Goal: Information Seeking & Learning: Learn about a topic

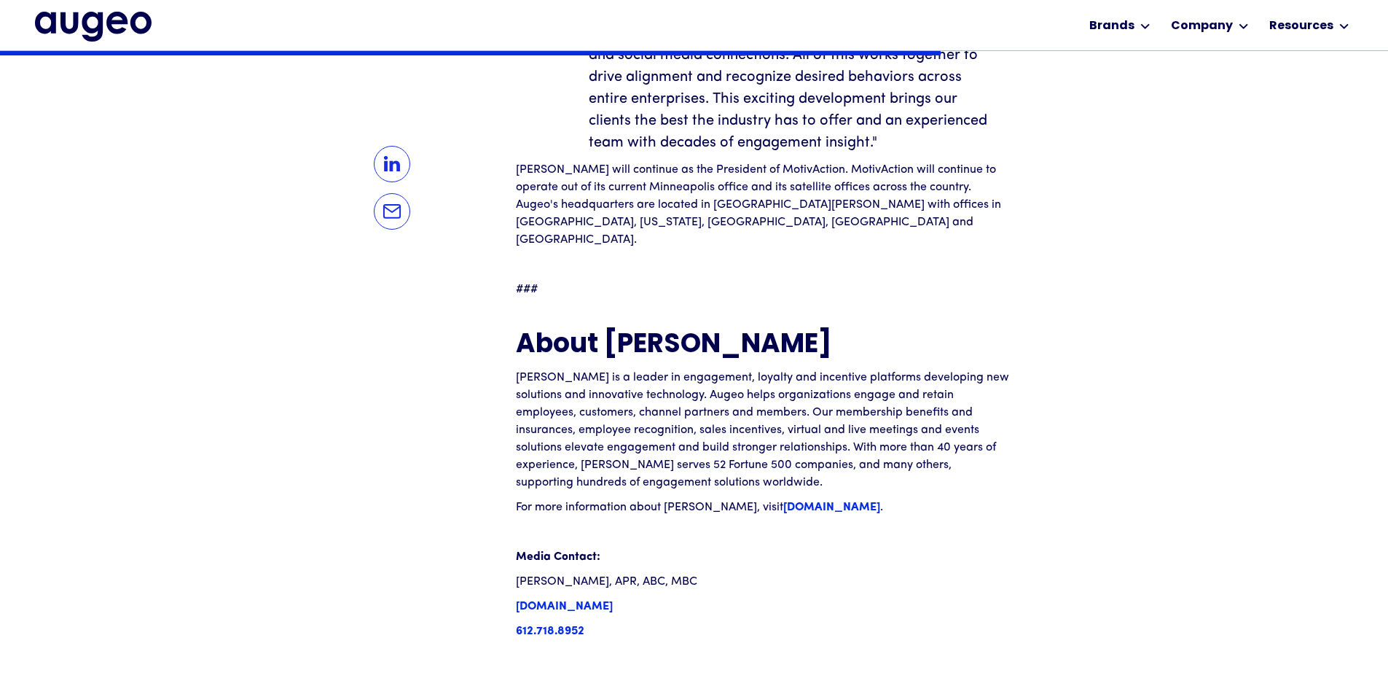
scroll to position [1690, 0]
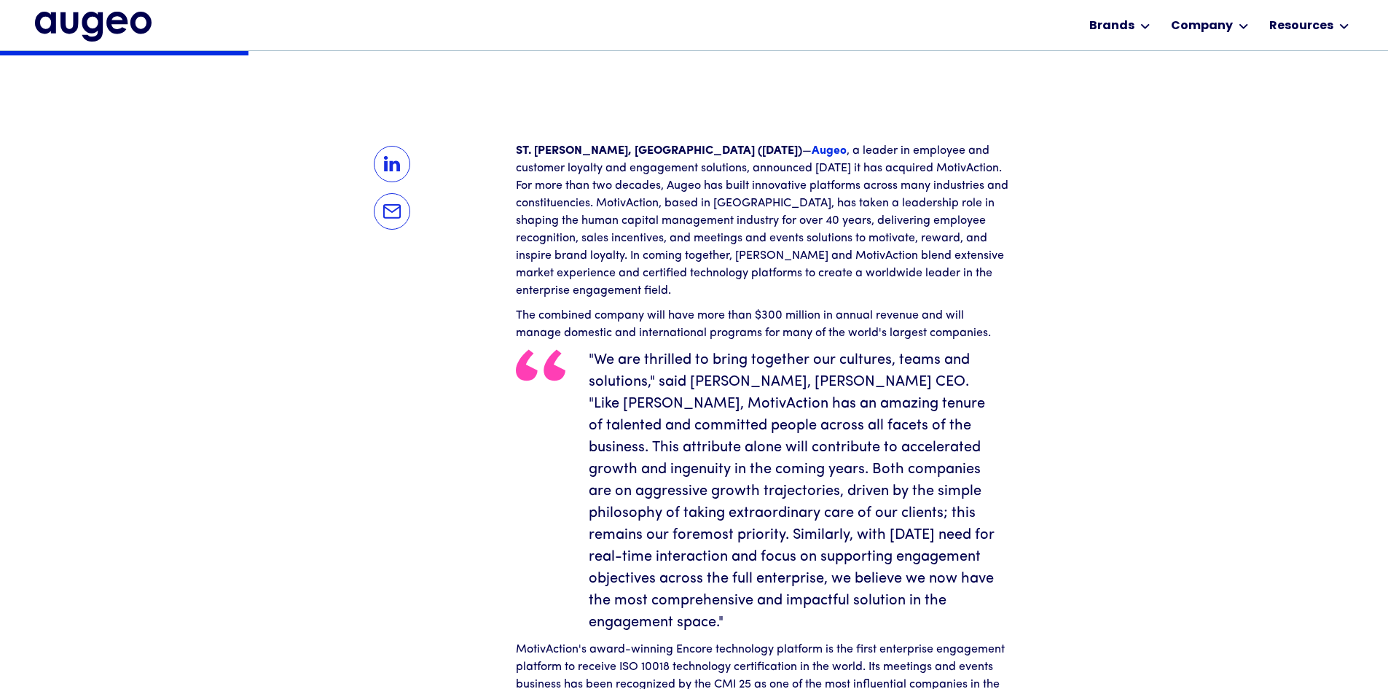
scroll to position [445, 0]
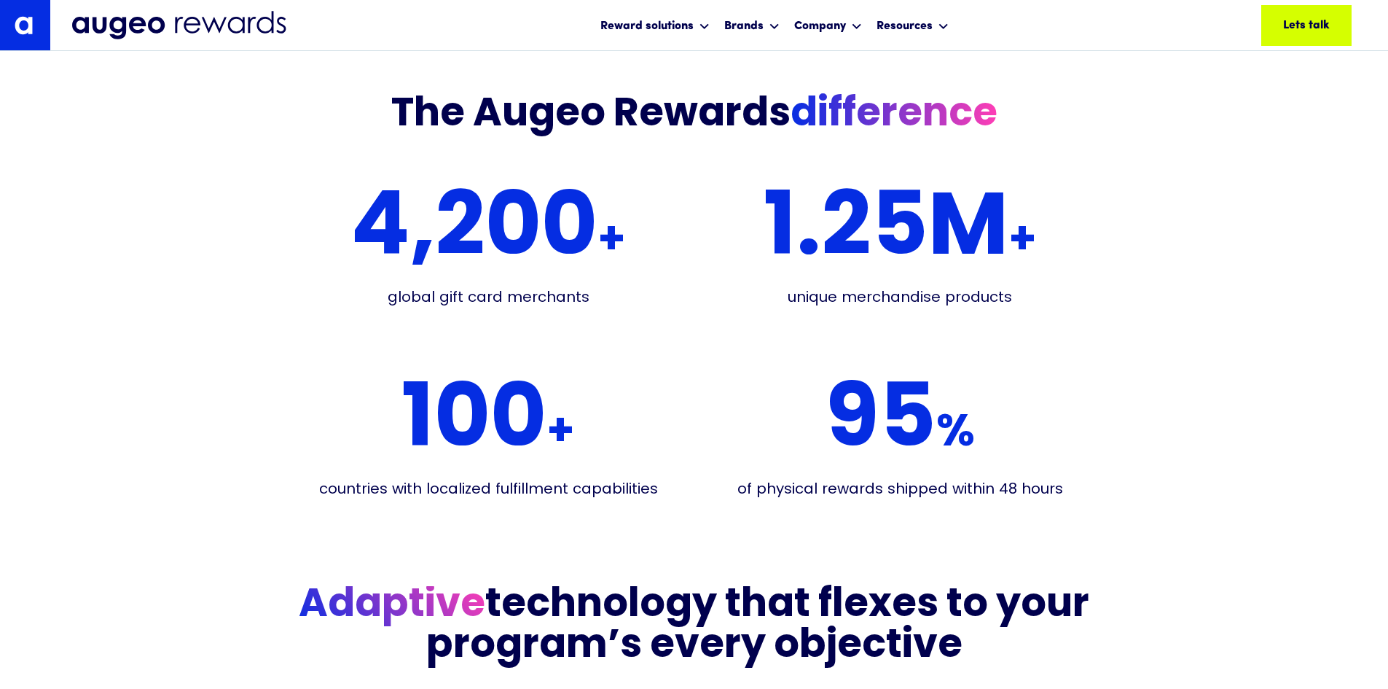
scroll to position [2866, 0]
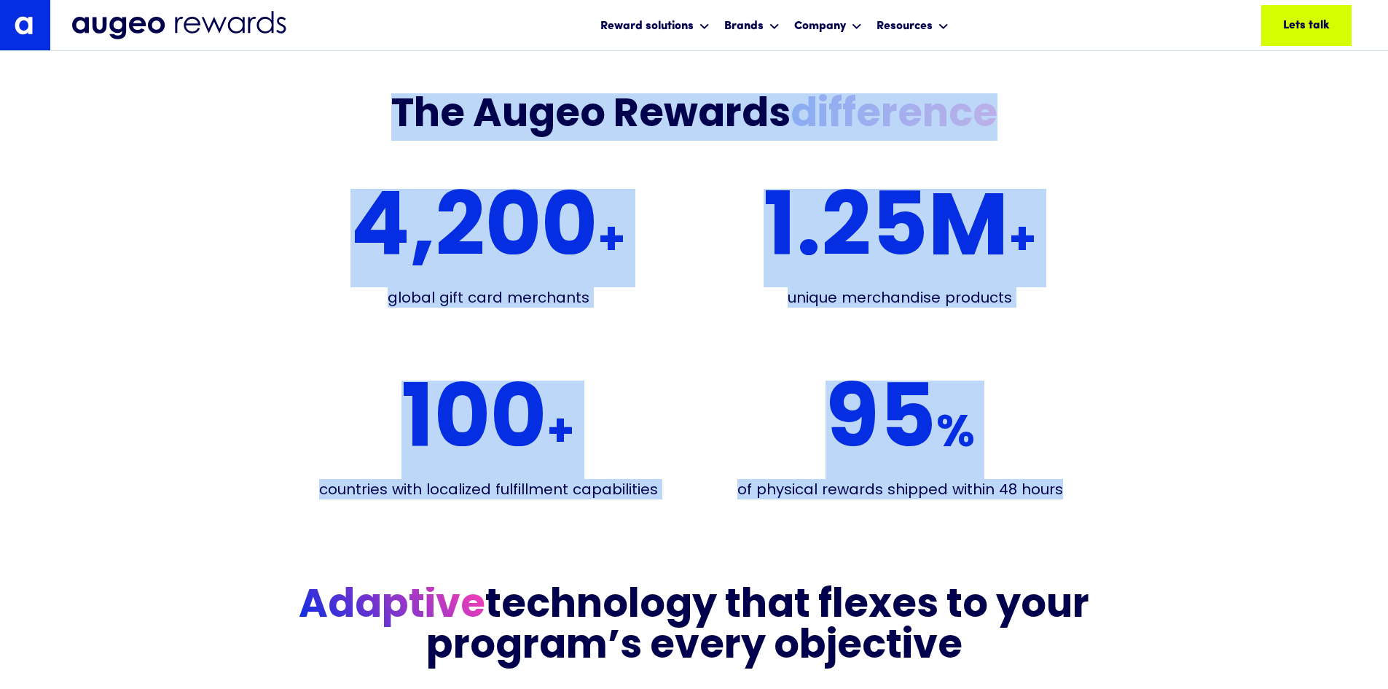
drag, startPoint x: 398, startPoint y: 113, endPoint x: 1069, endPoint y: 487, distance: 768.4
click at [1069, 487] on div "The Augeo Rewards difference 4,200 + global gift card merchants 1. 25 M + uniqu…" at bounding box center [695, 303] width 780 height 421
copy div "The Augeo Rewards difference 4,200 + global gift card merchants 1. 25 M + uniqu…"
click at [582, 505] on div "4,200 + global gift card merchants 1. 25 M + unique merchandise products 100 + …" at bounding box center [695, 344] width 780 height 340
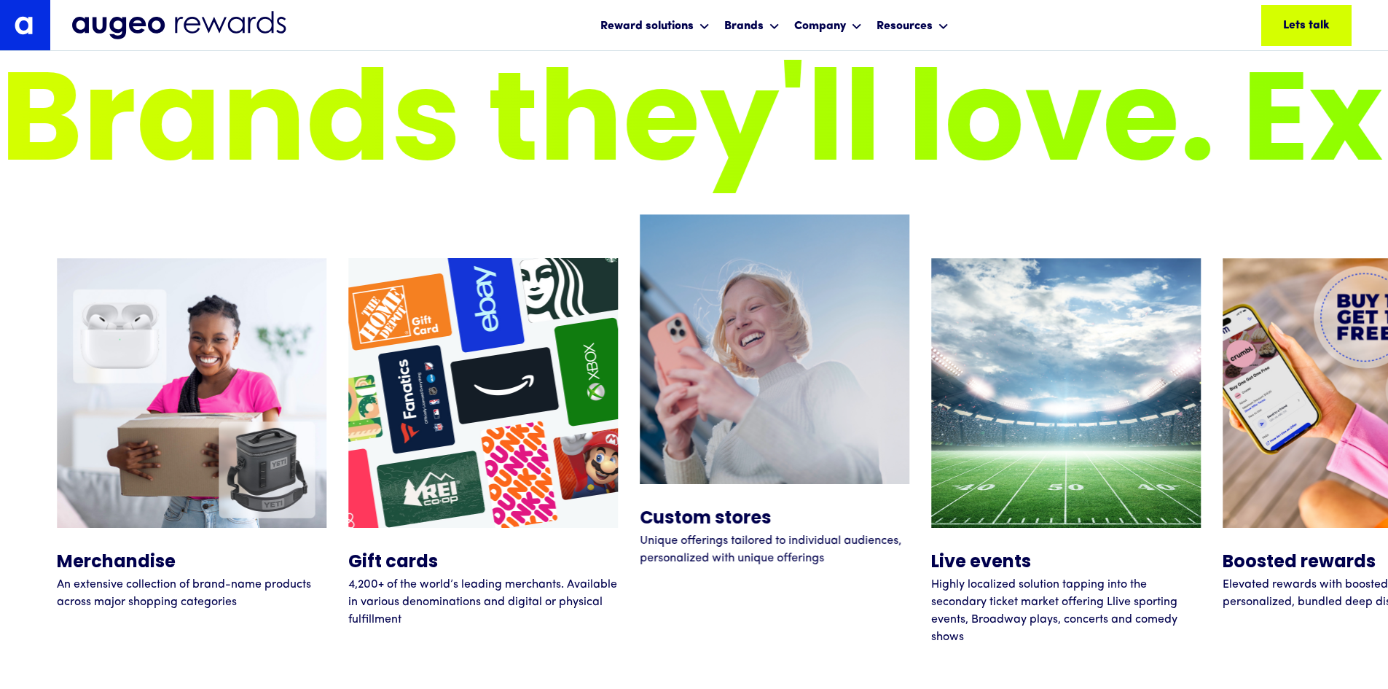
scroll to position [5363, 0]
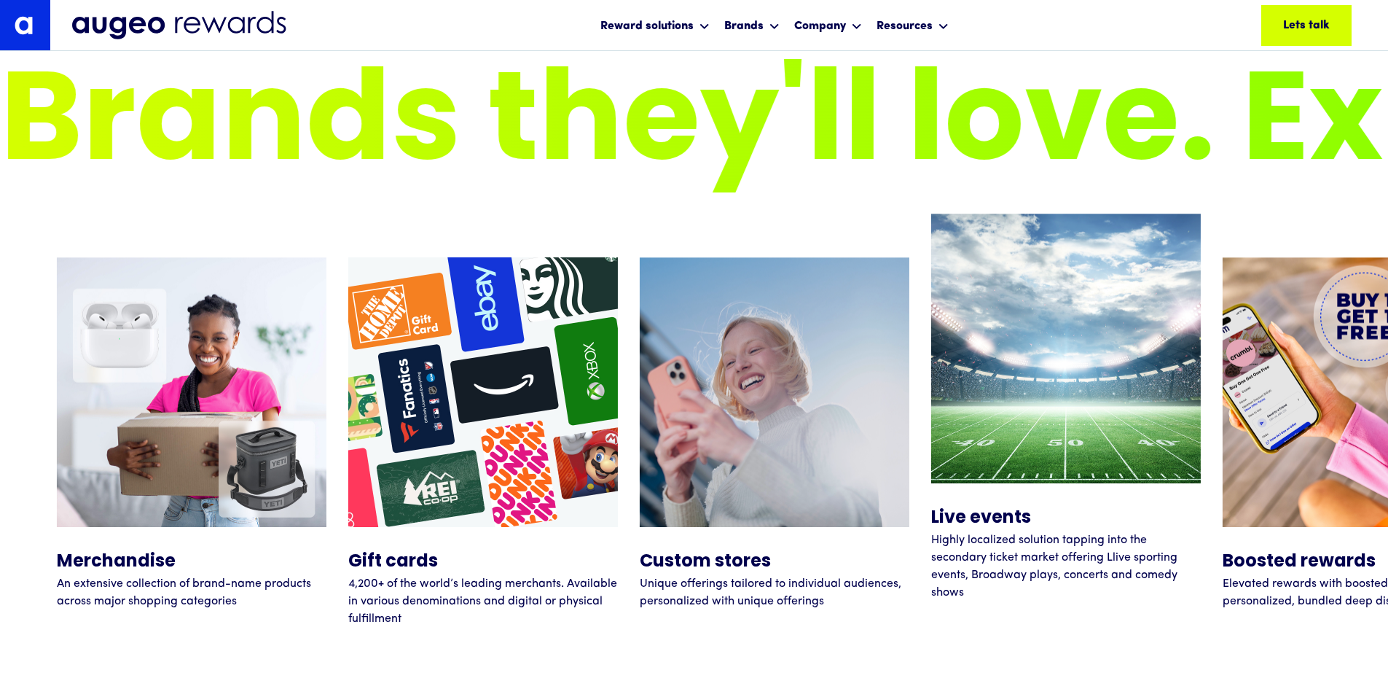
drag, startPoint x: 1157, startPoint y: 546, endPoint x: 1162, endPoint y: 558, distance: 13.4
click at [1157, 546] on p "Highly localized solution tapping into the secondary ticket market offering Lli…" at bounding box center [1066, 566] width 270 height 70
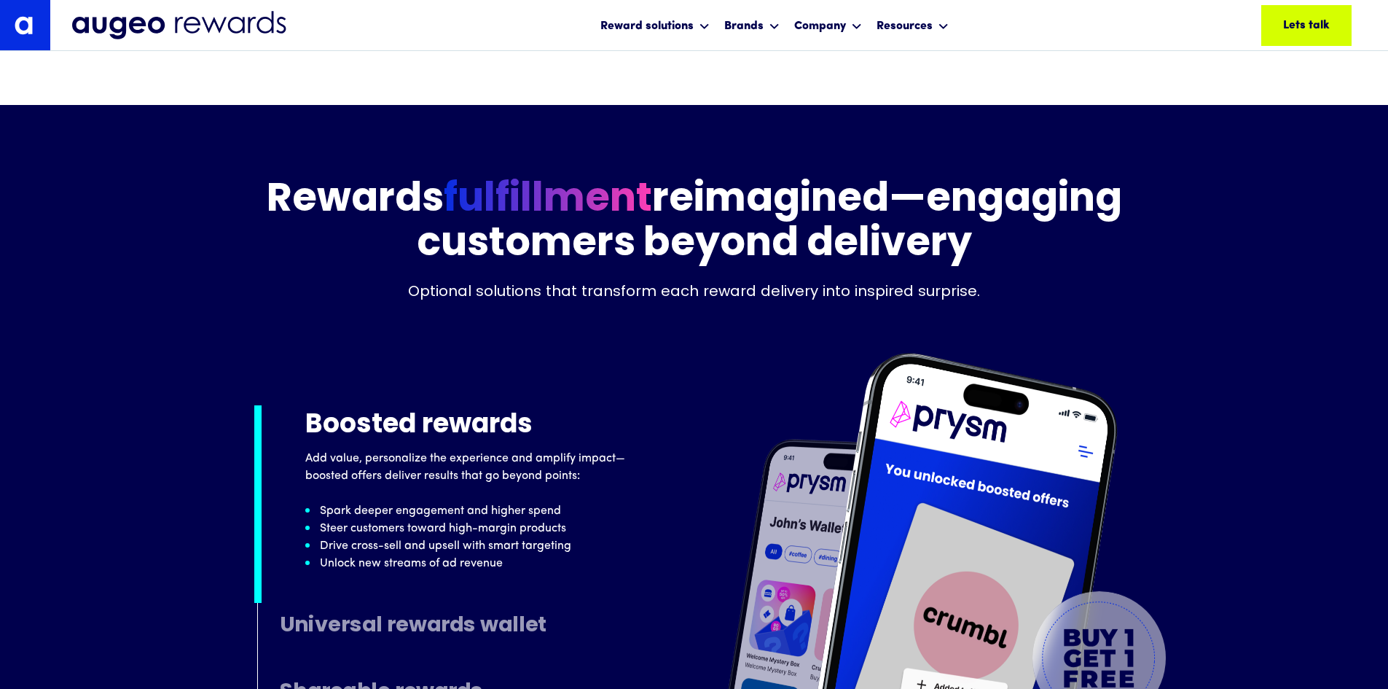
scroll to position [7193, 0]
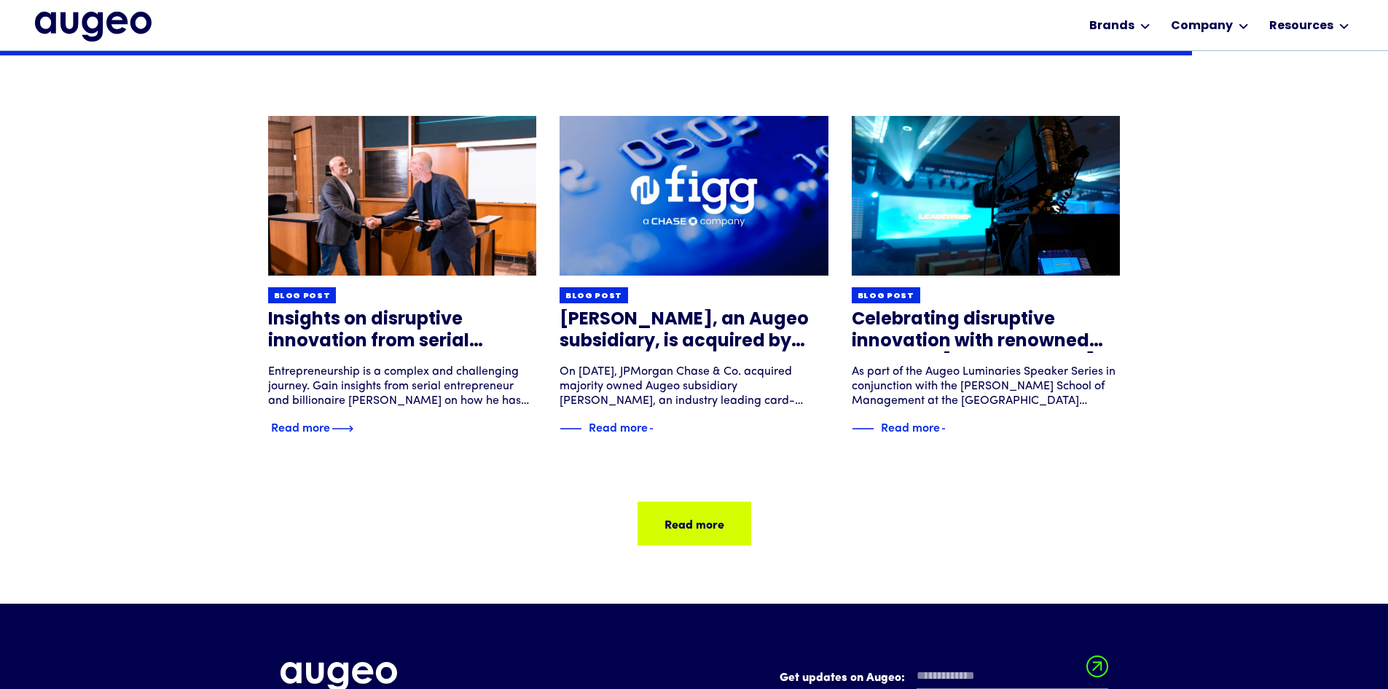
scroll to position [2278, 0]
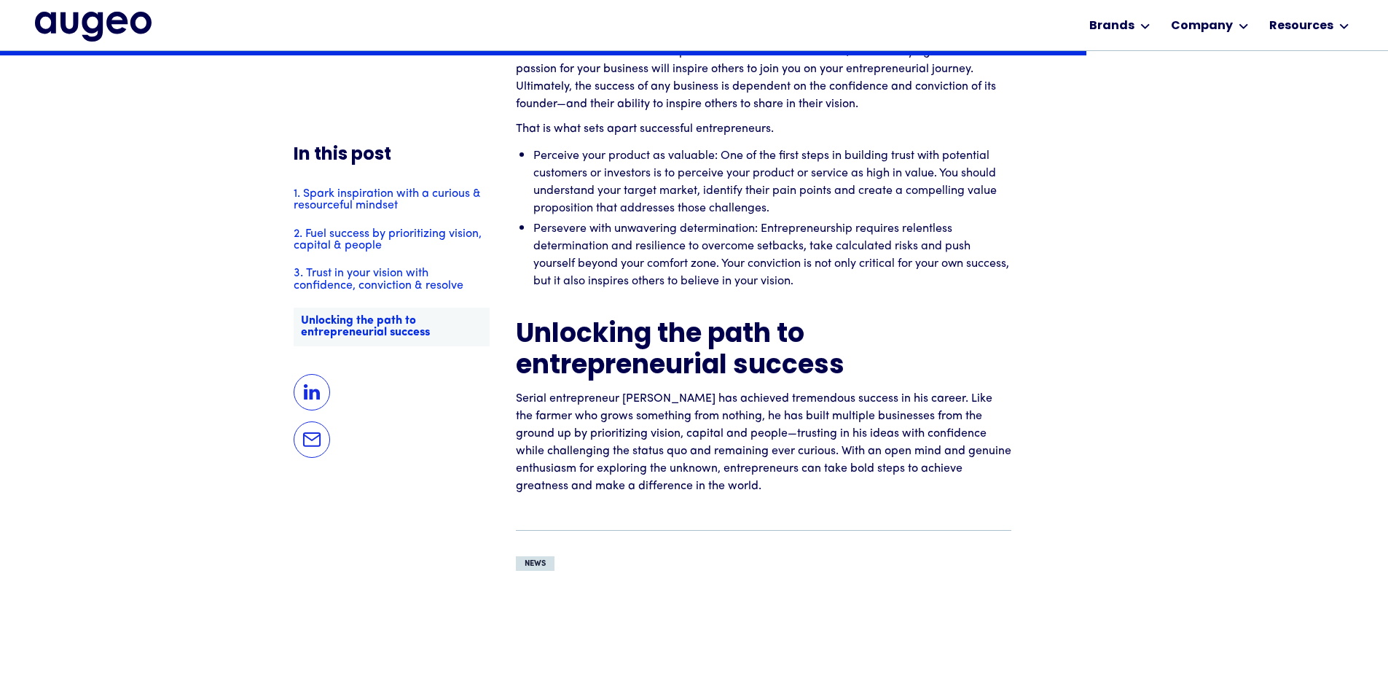
scroll to position [4261, 0]
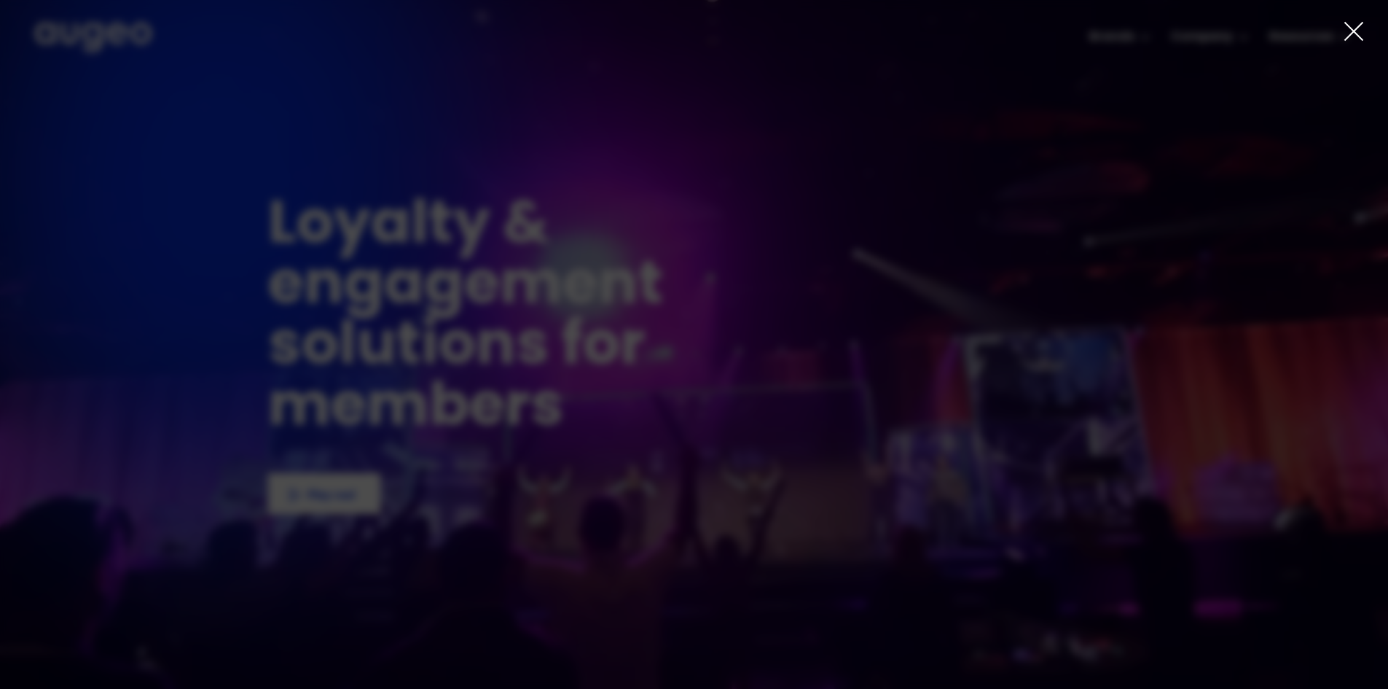
click at [1339, 28] on div at bounding box center [694, 344] width 1388 height 689
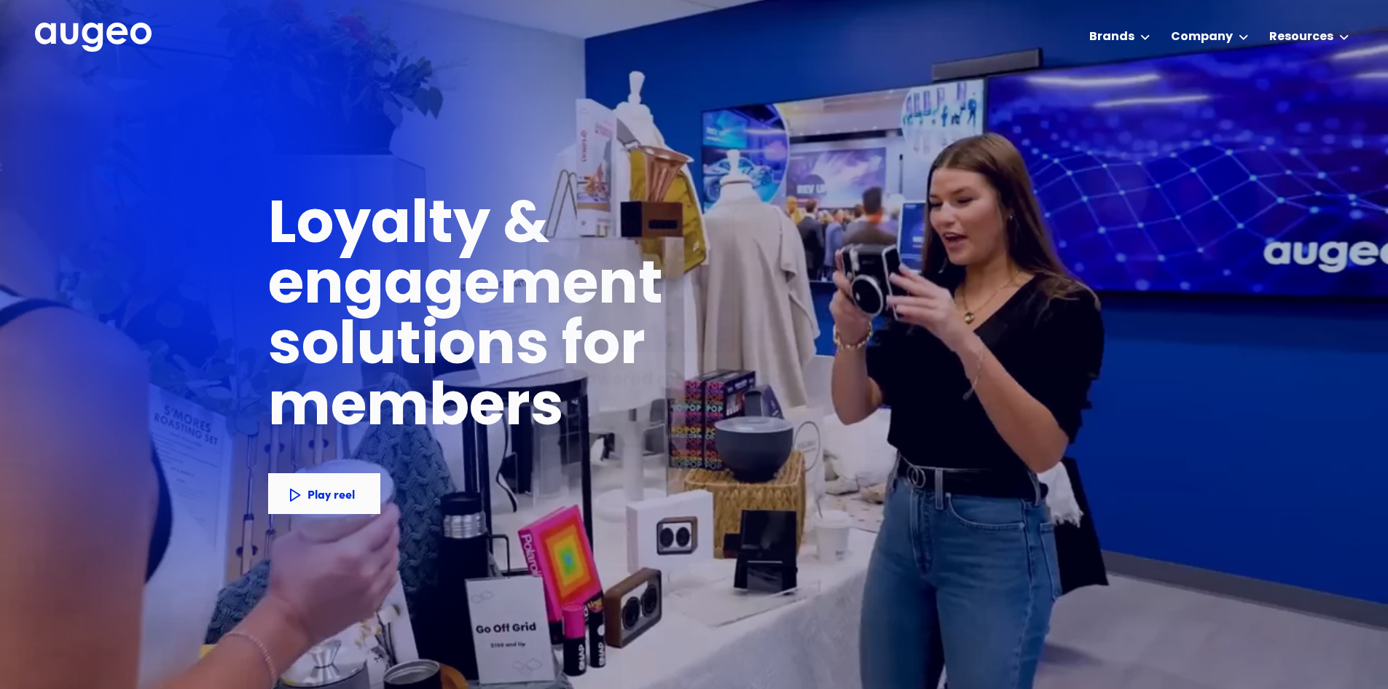
click at [1343, 29] on icon at bounding box center [1354, 31] width 22 height 22
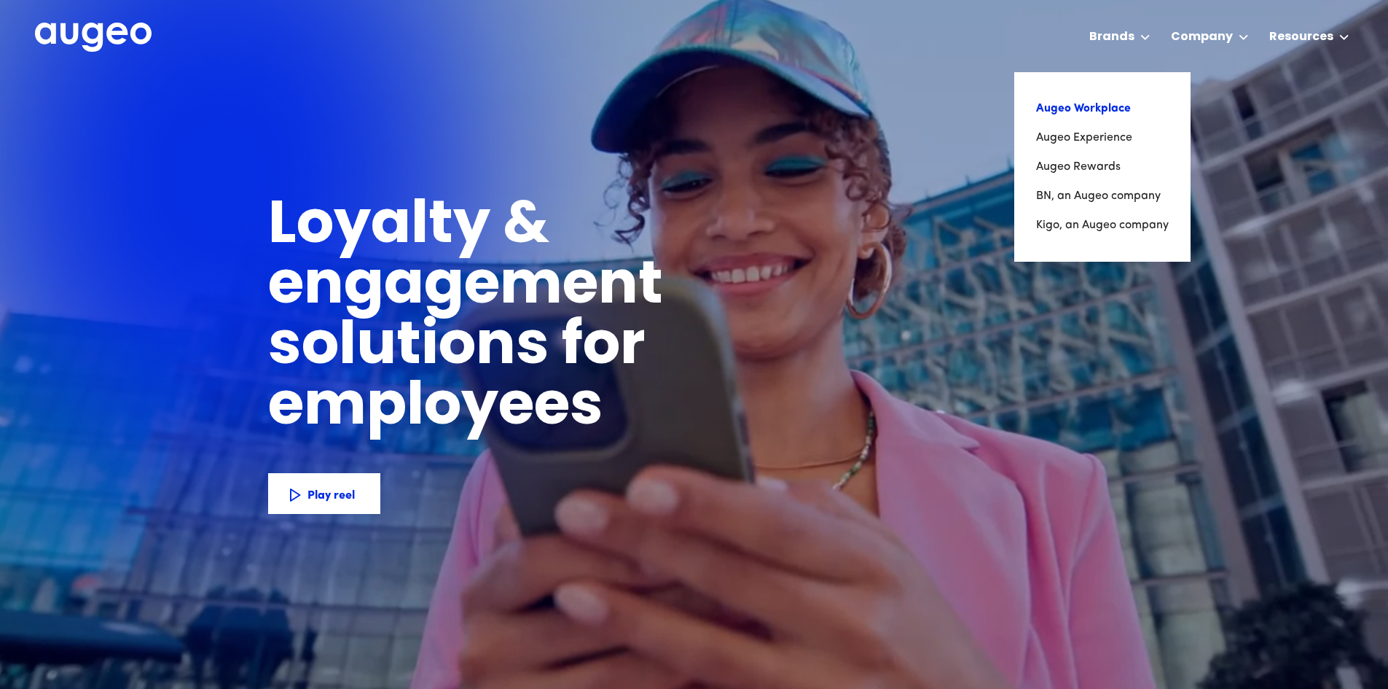
drag, startPoint x: 1098, startPoint y: 109, endPoint x: 1084, endPoint y: 109, distance: 13.1
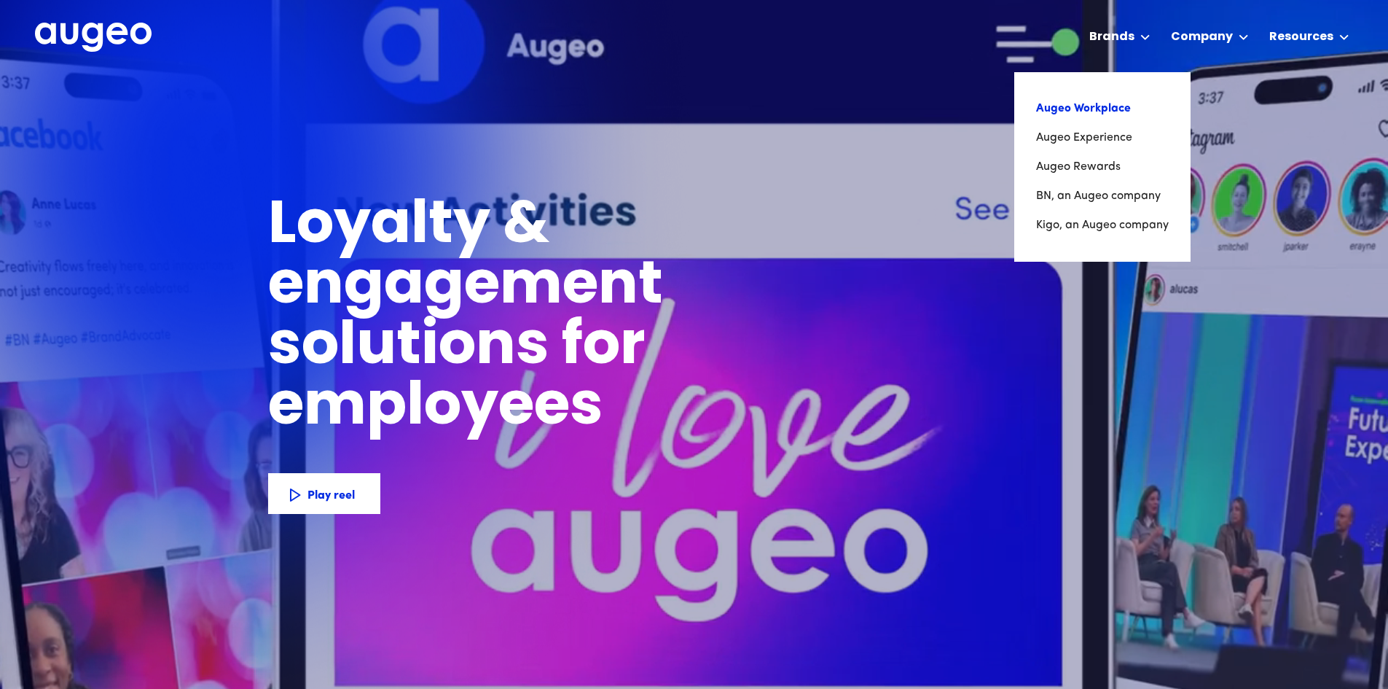
click at [1084, 109] on link "Augeo Workplace" at bounding box center [1102, 108] width 133 height 29
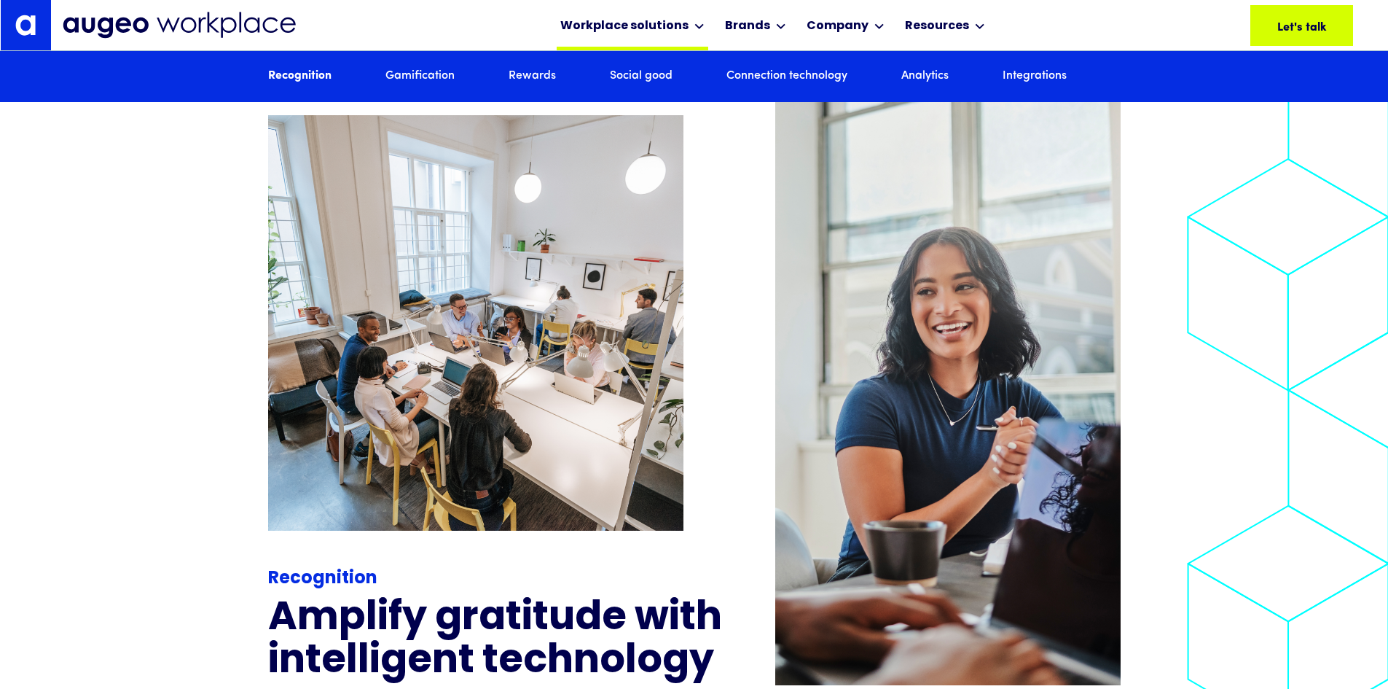
scroll to position [1689, 0]
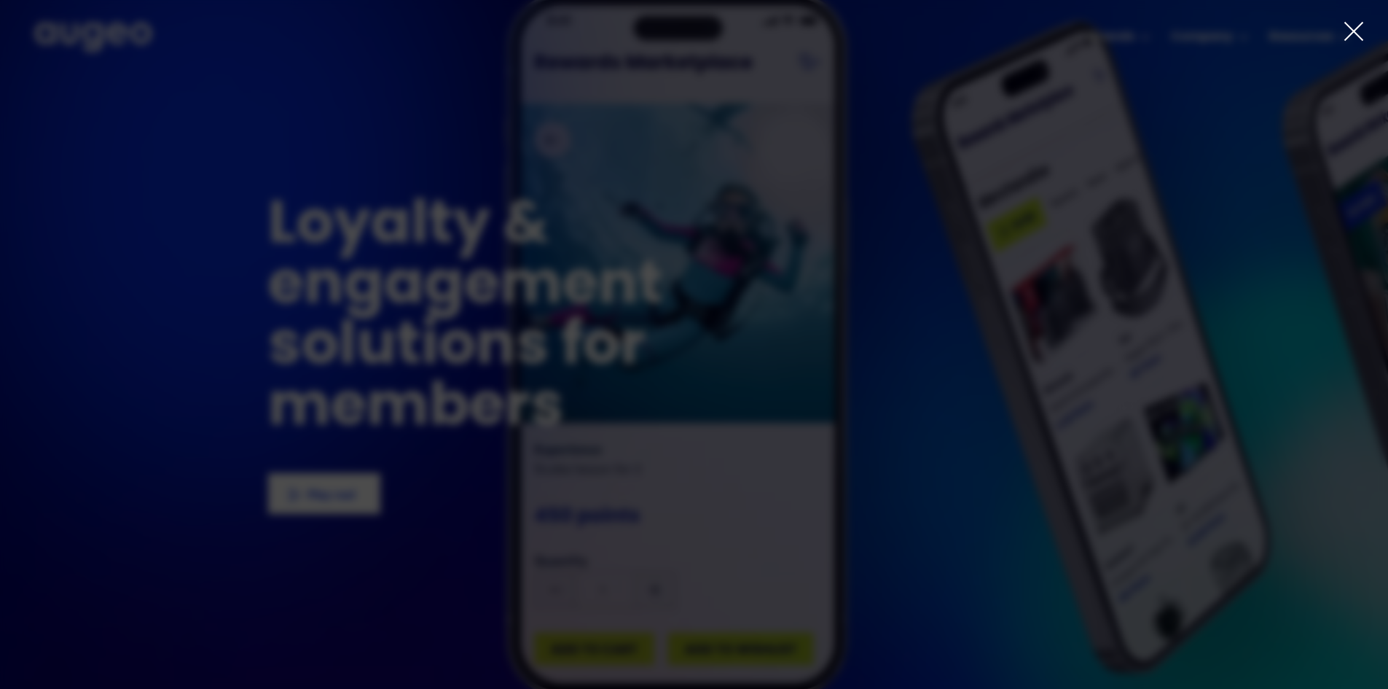
click at [1351, 36] on icon at bounding box center [1354, 31] width 22 height 22
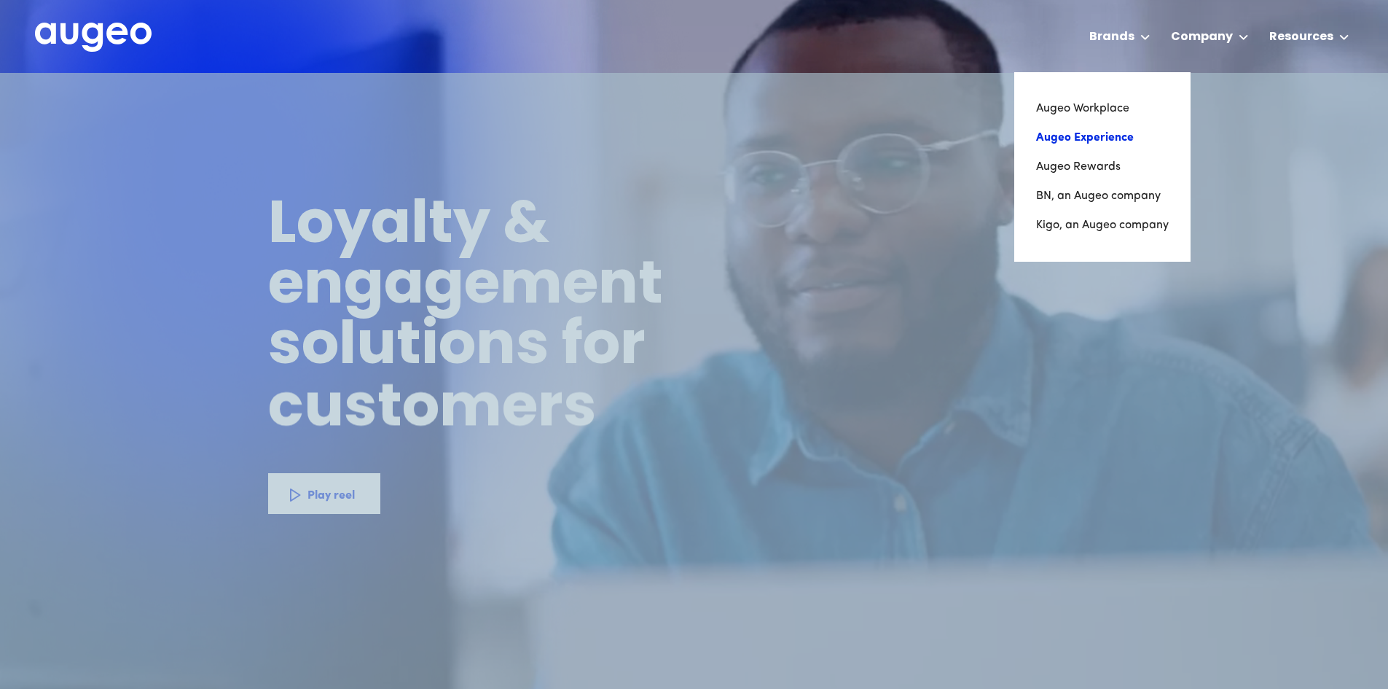
click at [1095, 136] on link "Augeo Experience" at bounding box center [1102, 137] width 133 height 29
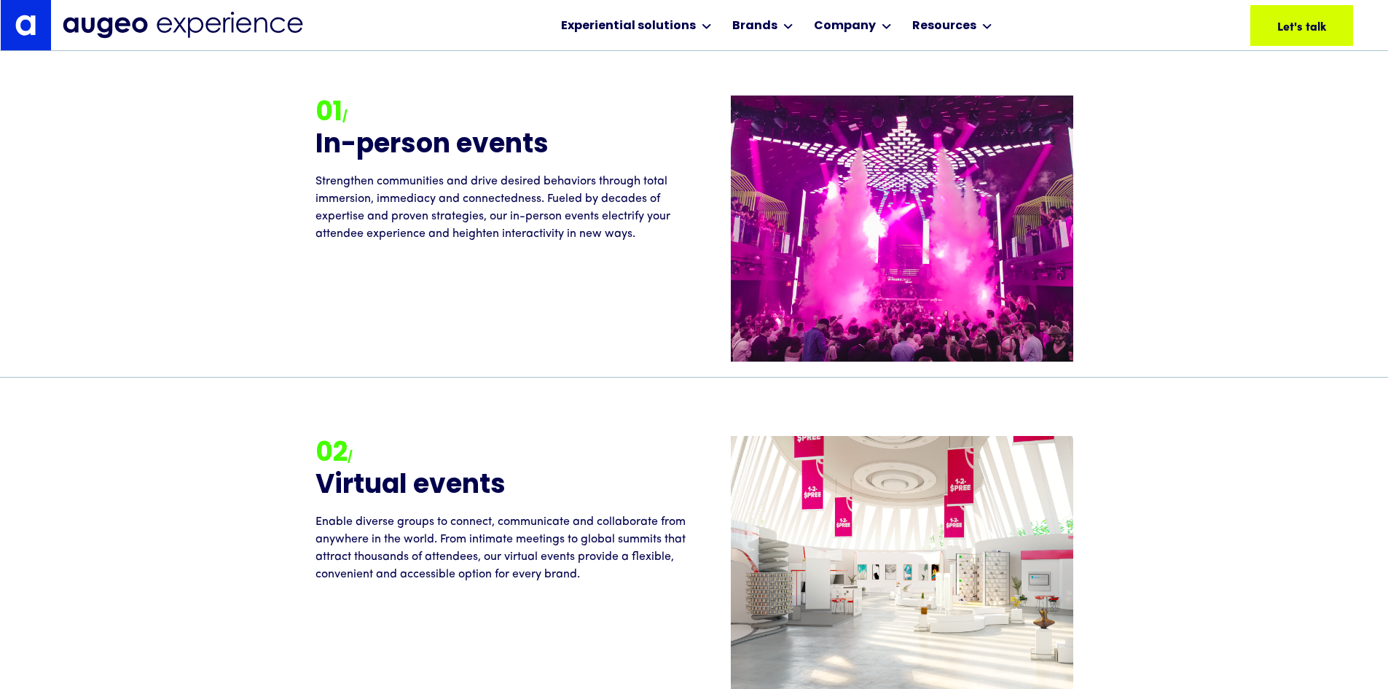
scroll to position [1763, 0]
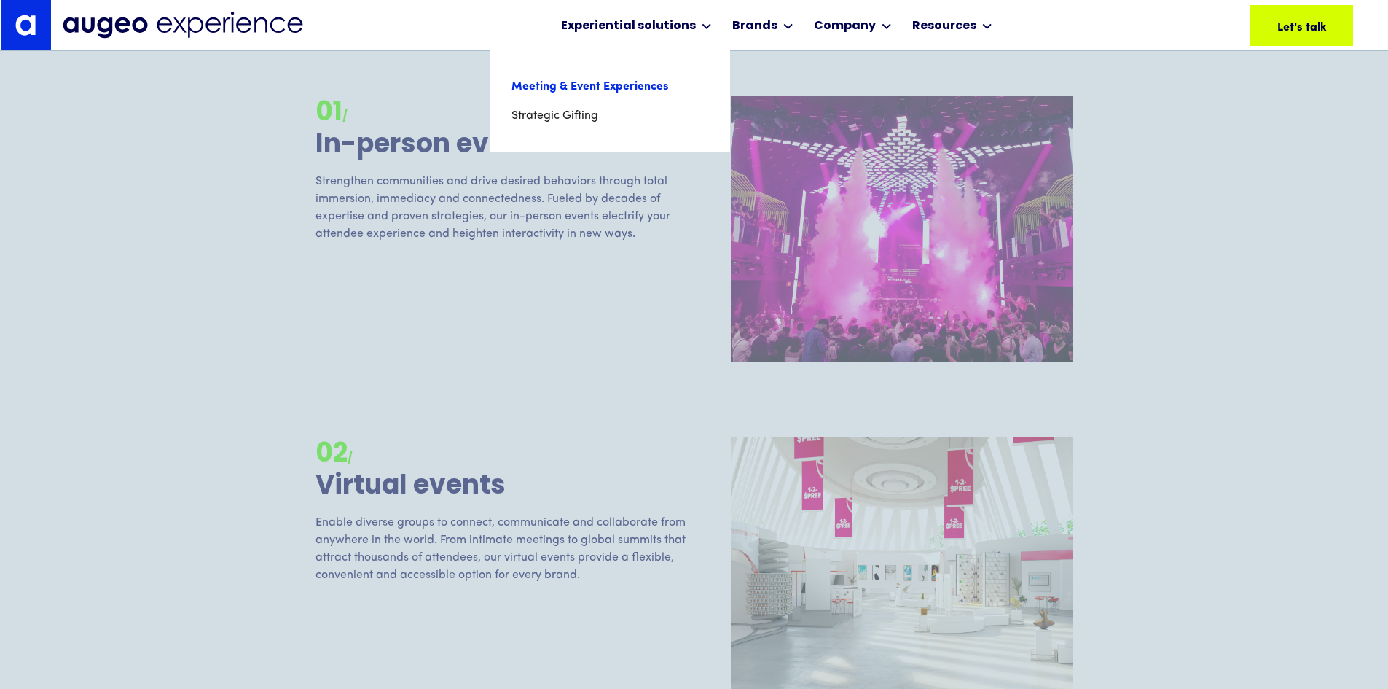
click at [590, 95] on link "Meeting & Event Experiences" at bounding box center [610, 86] width 197 height 29
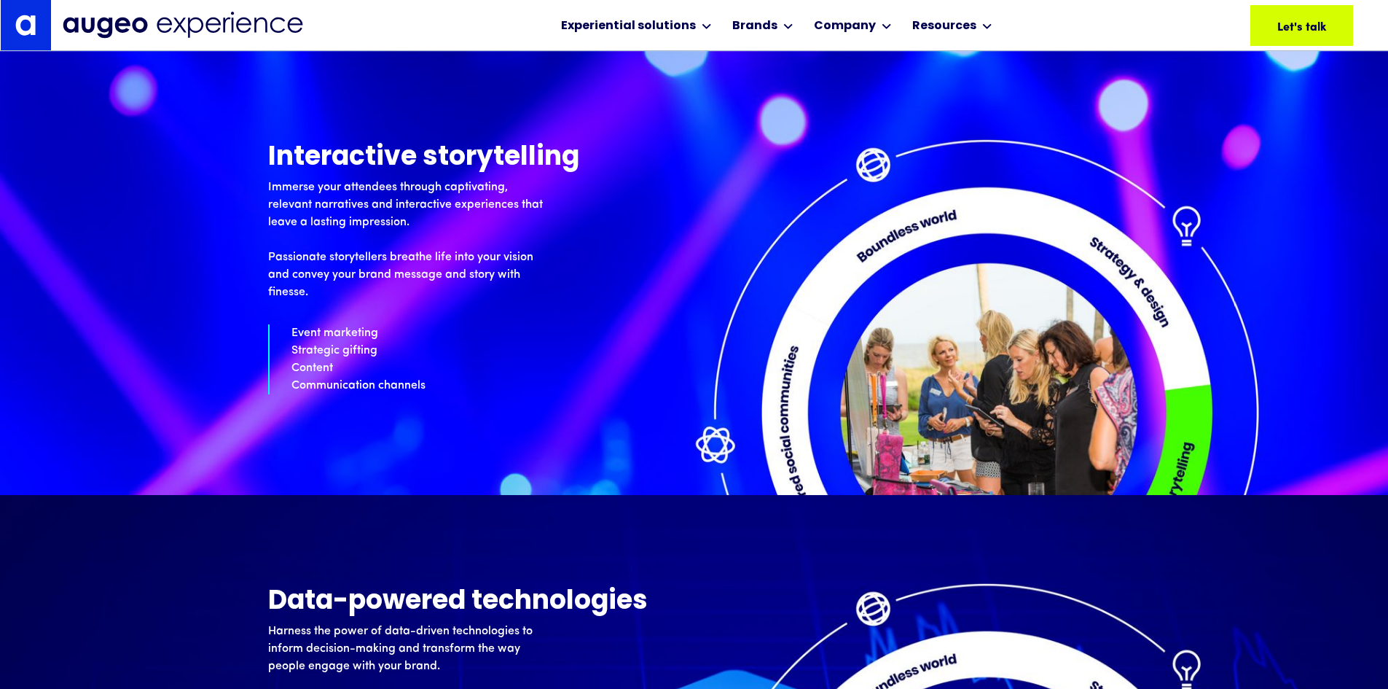
scroll to position [4849, 0]
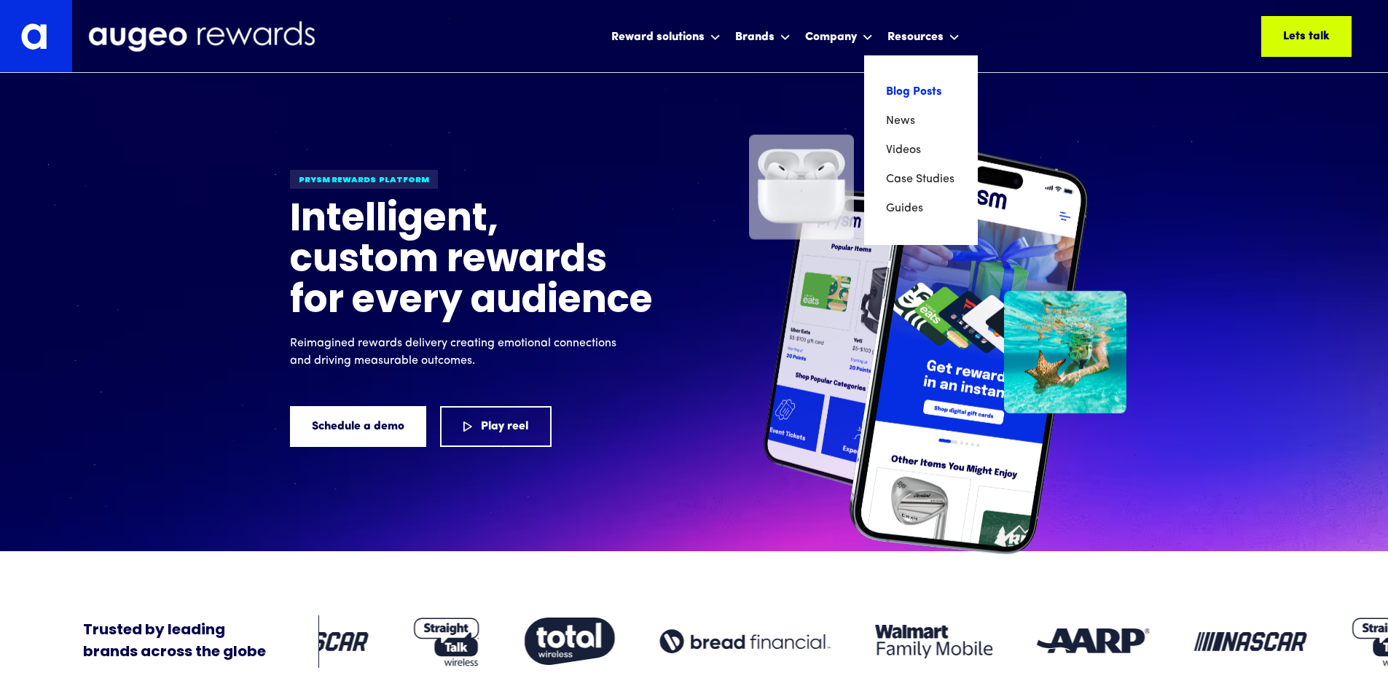
click at [910, 89] on link "Blog Posts" at bounding box center [921, 91] width 70 height 29
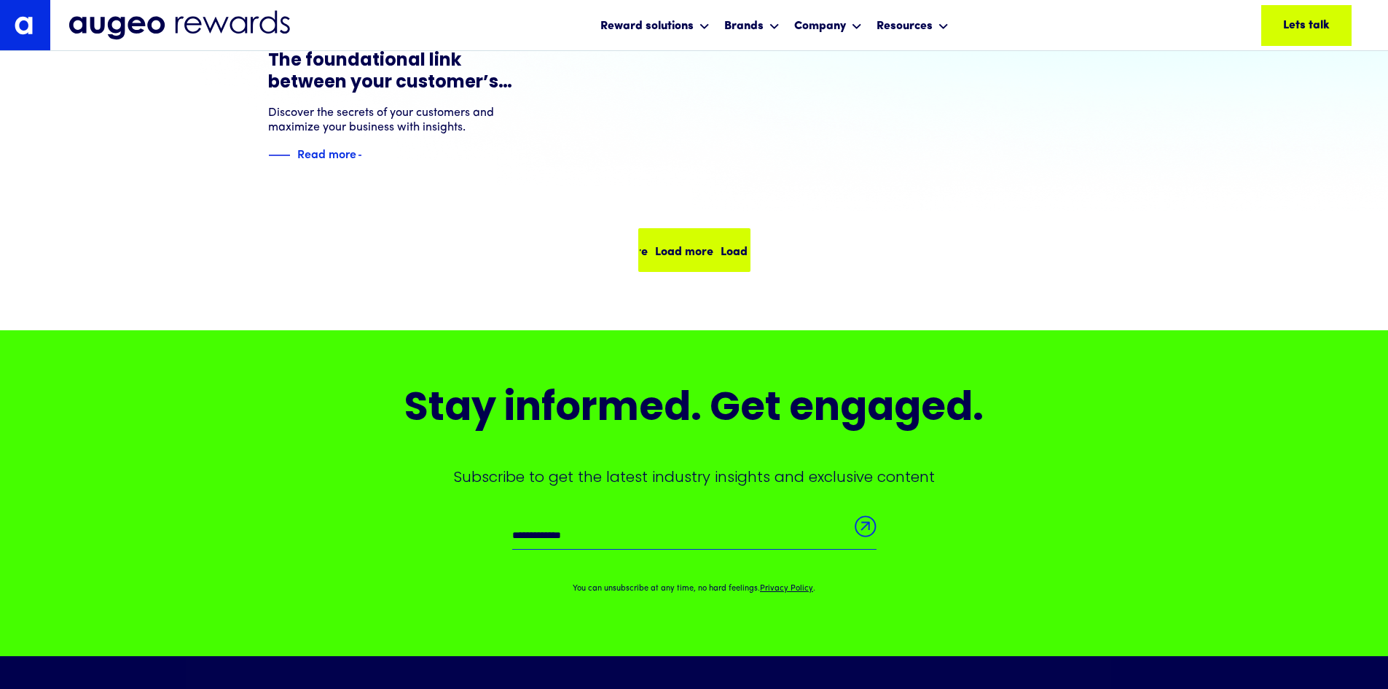
scroll to position [439, 0]
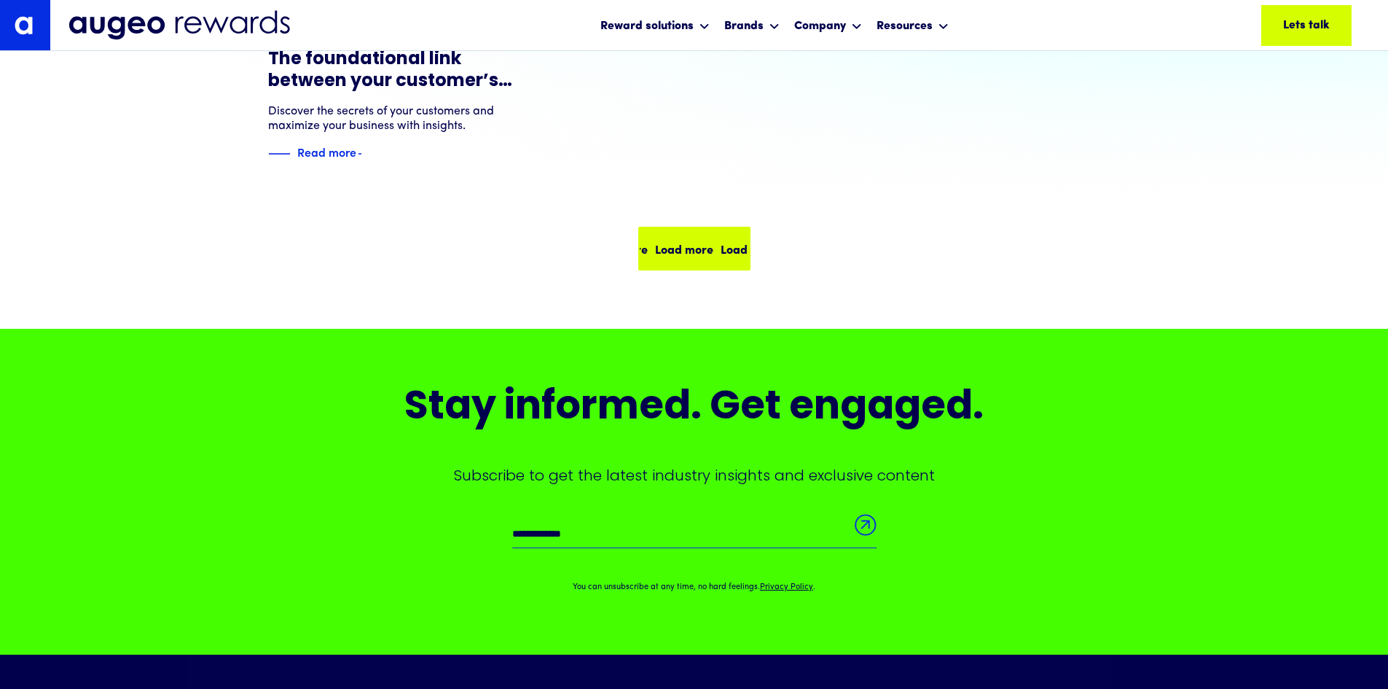
click at [664, 248] on div "Load more" at bounding box center [684, 248] width 58 height 17
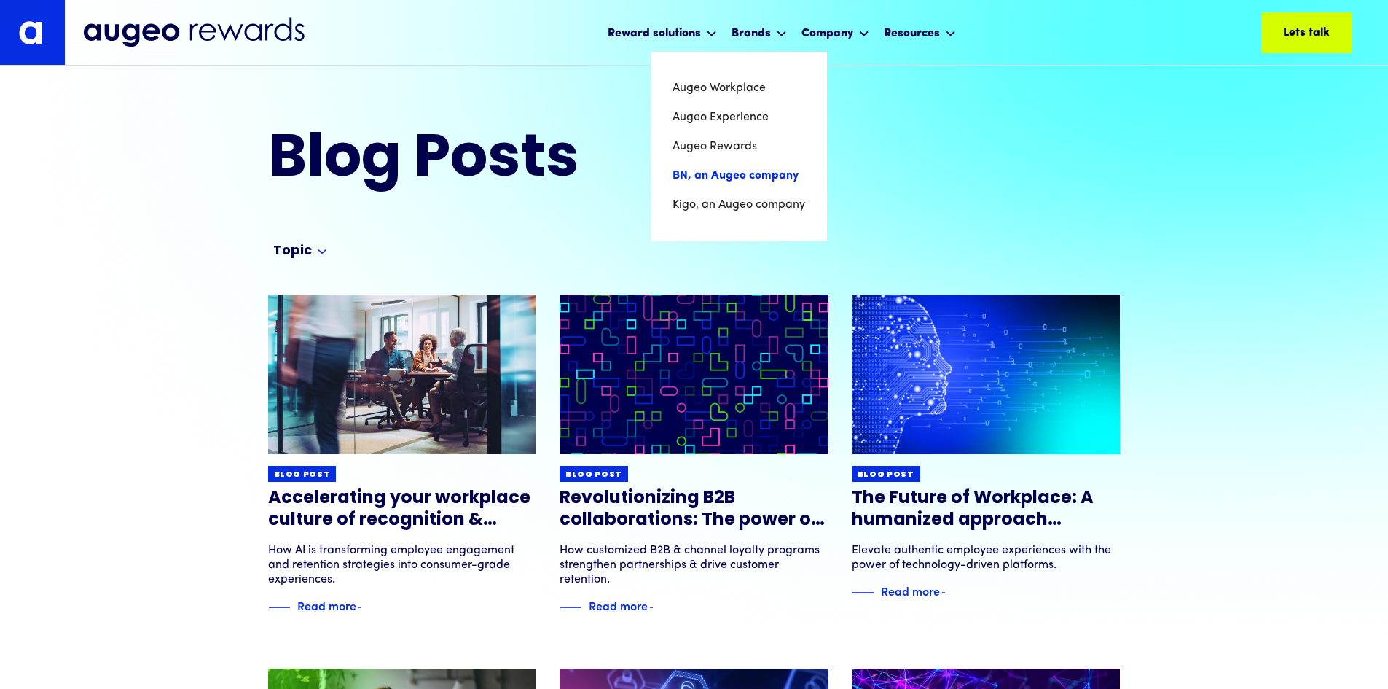
click at [706, 171] on link "BN, an Augeo company" at bounding box center [739, 175] width 133 height 29
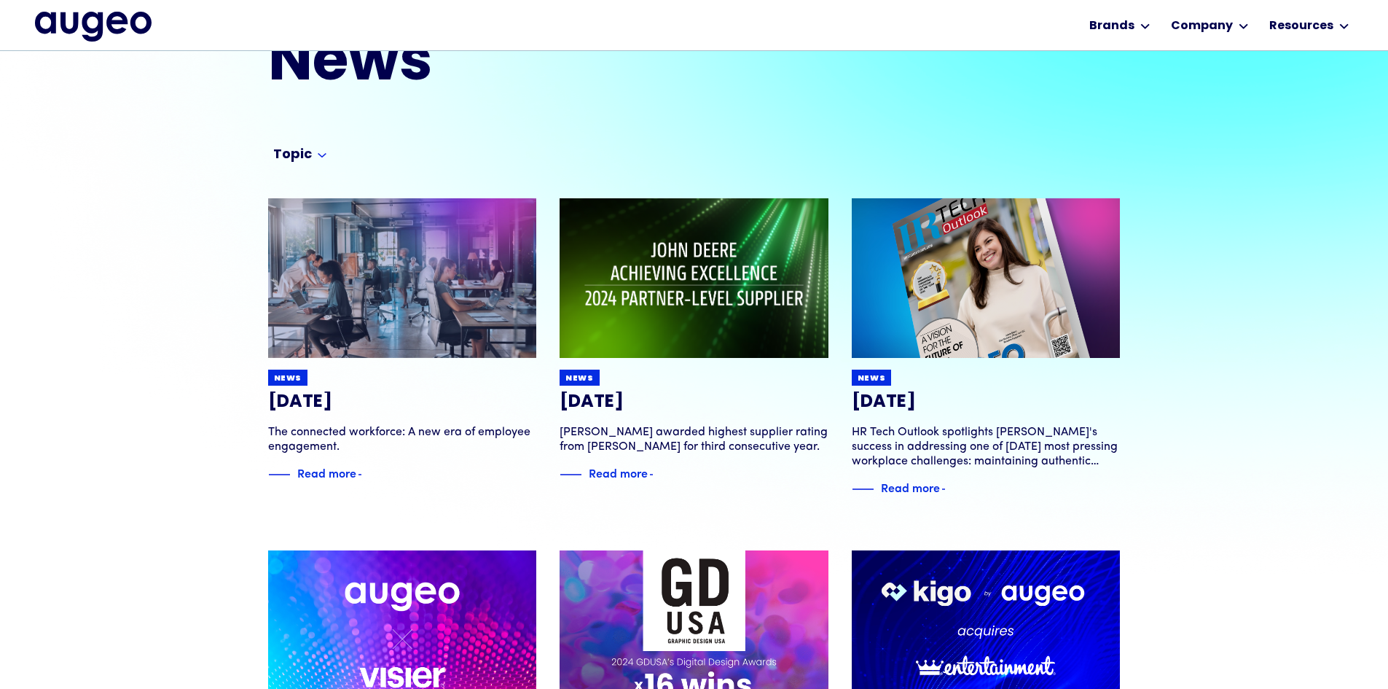
scroll to position [74, 0]
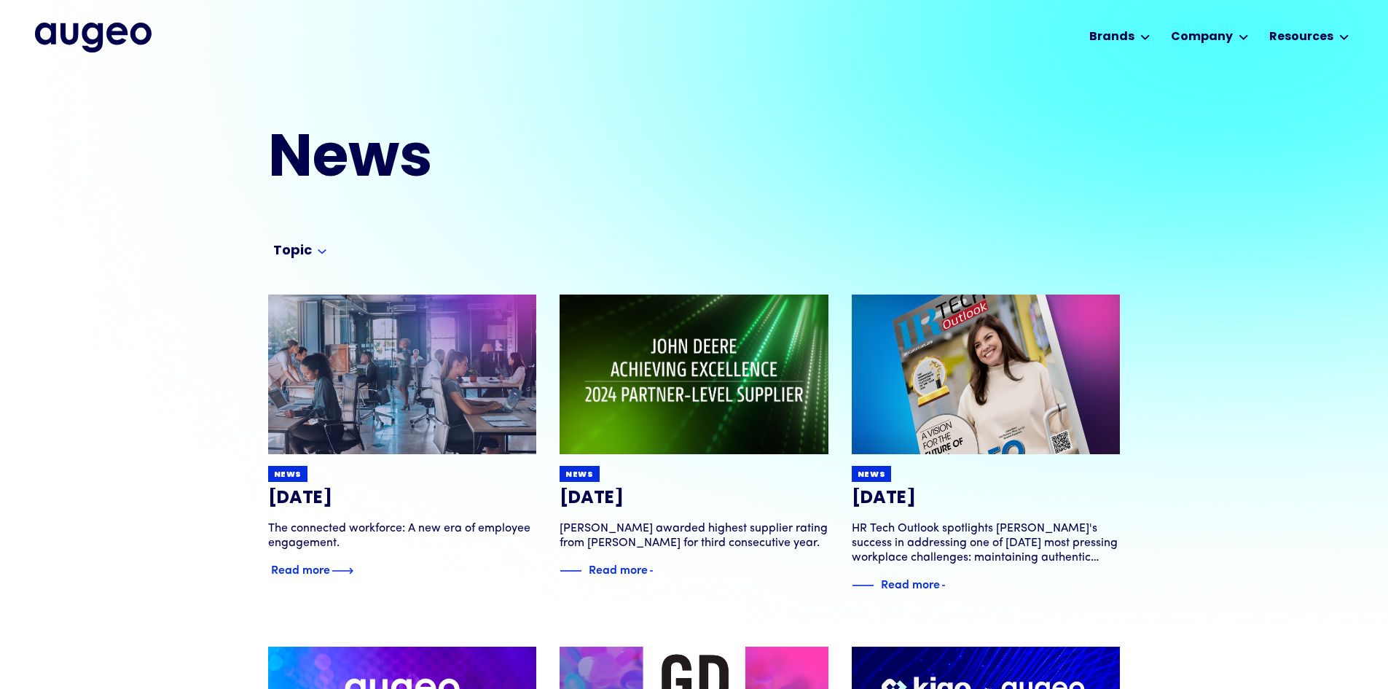
click at [298, 563] on div "Read more" at bounding box center [300, 568] width 59 height 17
